Goal: Complete application form

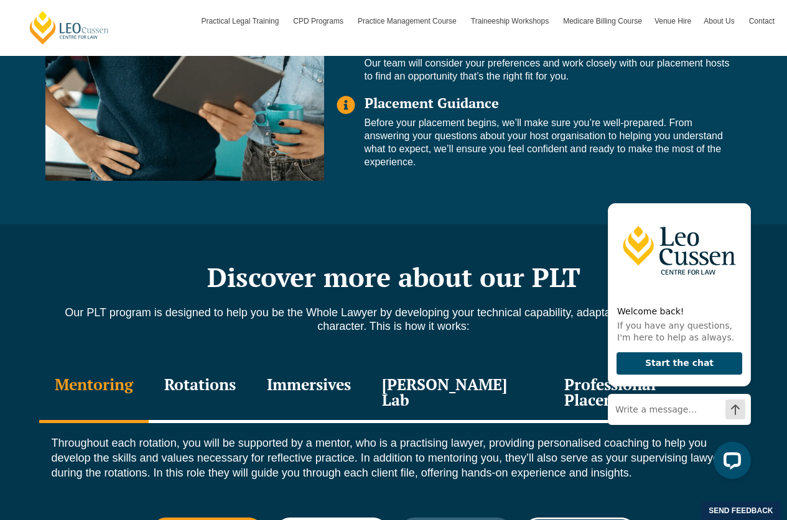
scroll to position [1157, 0]
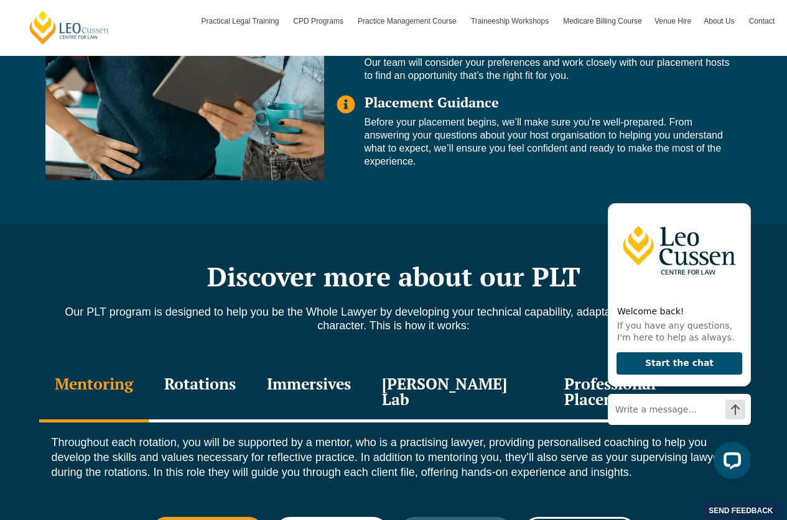
click at [555, 474] on div "Throughout each rotation, you will be supported by a mentor, who is a practisin…" at bounding box center [393, 461] width 709 height 76
click at [744, 192] on icon "Hide greeting" at bounding box center [743, 193] width 7 height 7
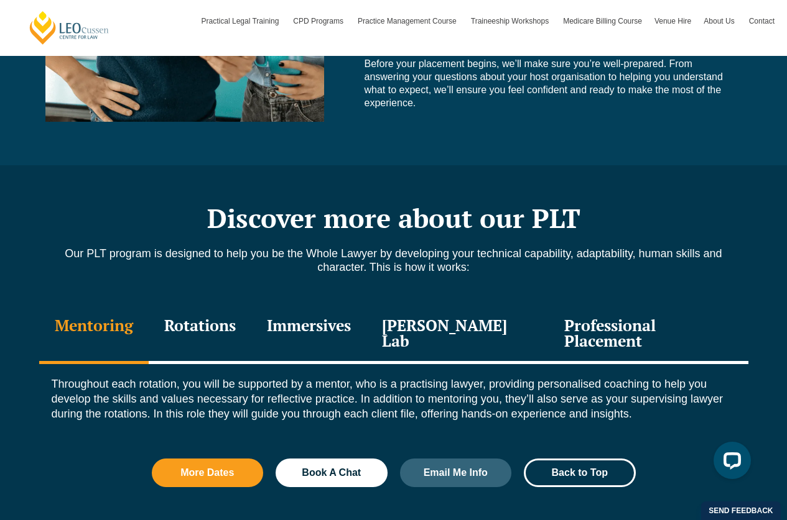
scroll to position [1216, 0]
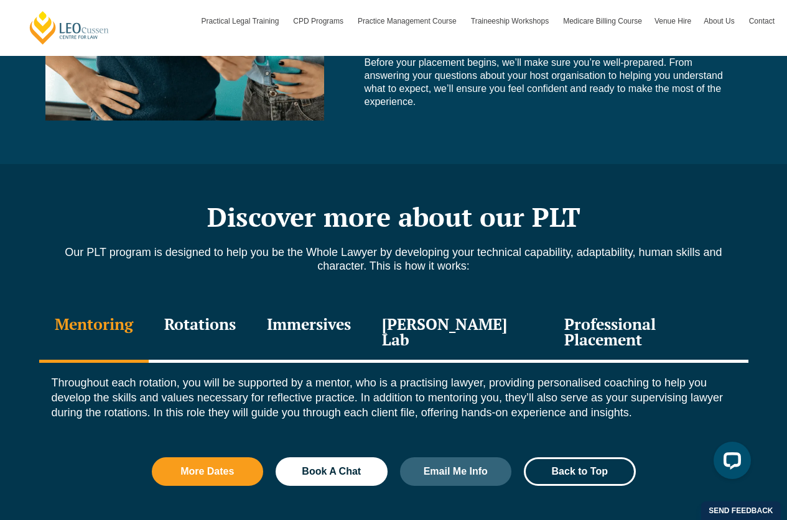
click at [210, 331] on div "Rotations" at bounding box center [200, 333] width 103 height 59
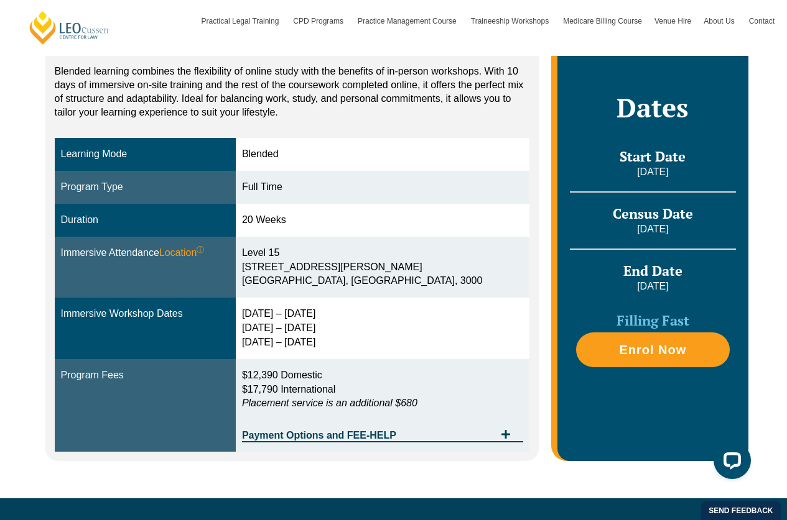
scroll to position [265, 0]
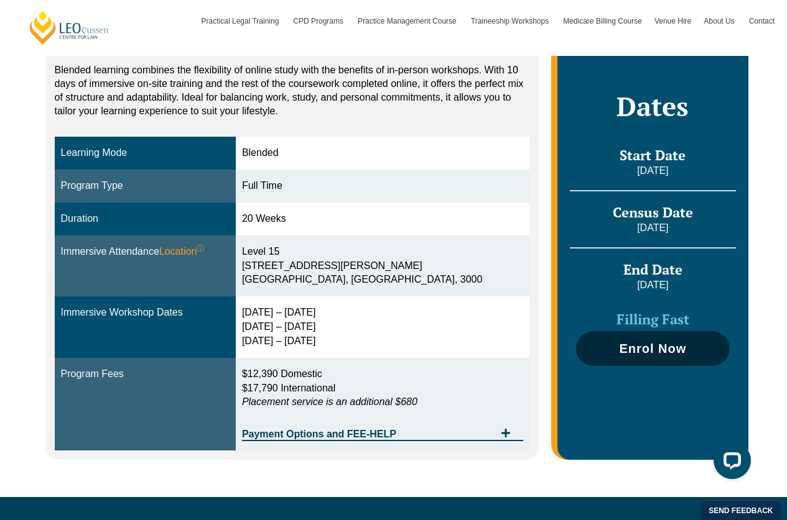
click at [647, 346] on span "Enrol Now" at bounding box center [652, 349] width 67 height 12
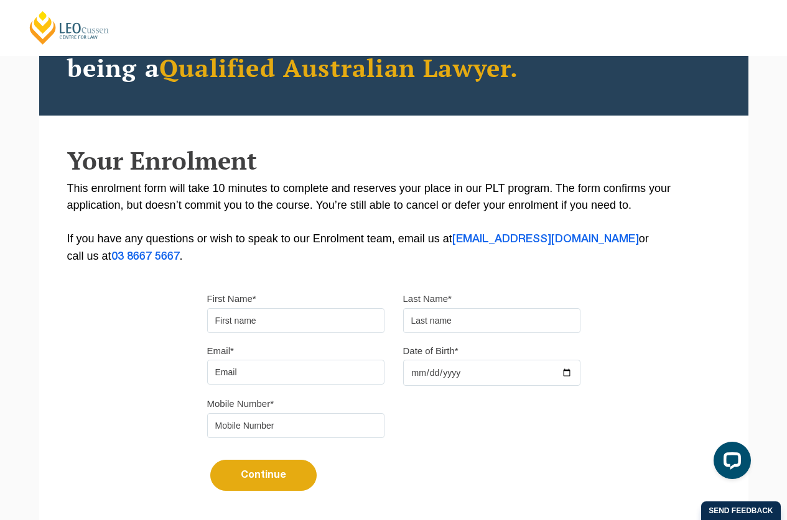
scroll to position [136, 0]
